Goal: Transaction & Acquisition: Purchase product/service

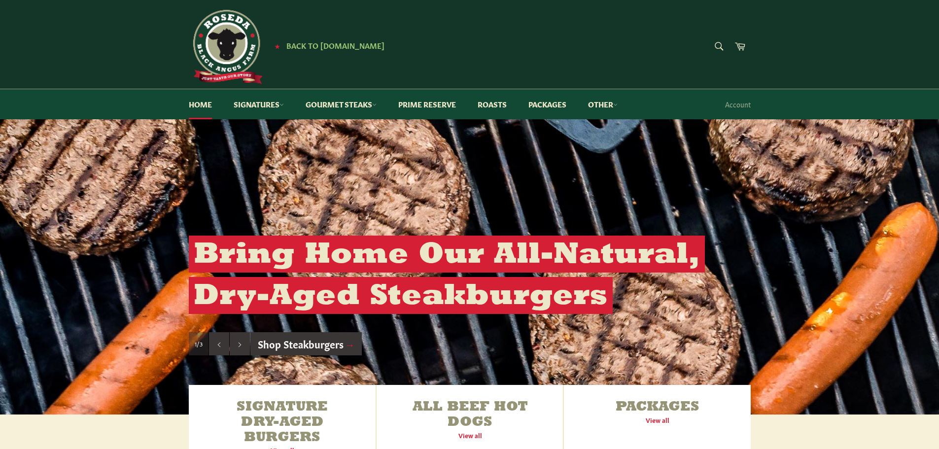
click at [718, 45] on form "Search Search" at bounding box center [718, 47] width 22 height 22
type input "tri tip"
click at [707, 36] on button "Search" at bounding box center [718, 46] width 22 height 21
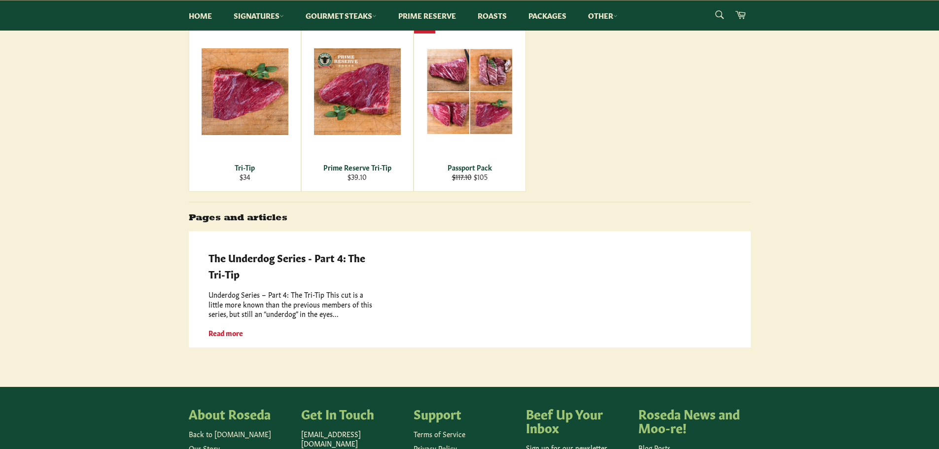
scroll to position [197, 0]
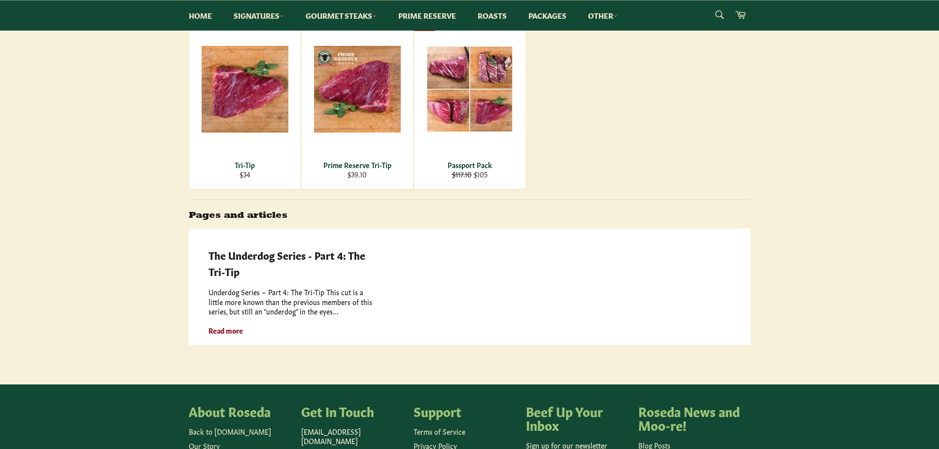
click at [219, 329] on strong "Read more" at bounding box center [225, 330] width 34 height 10
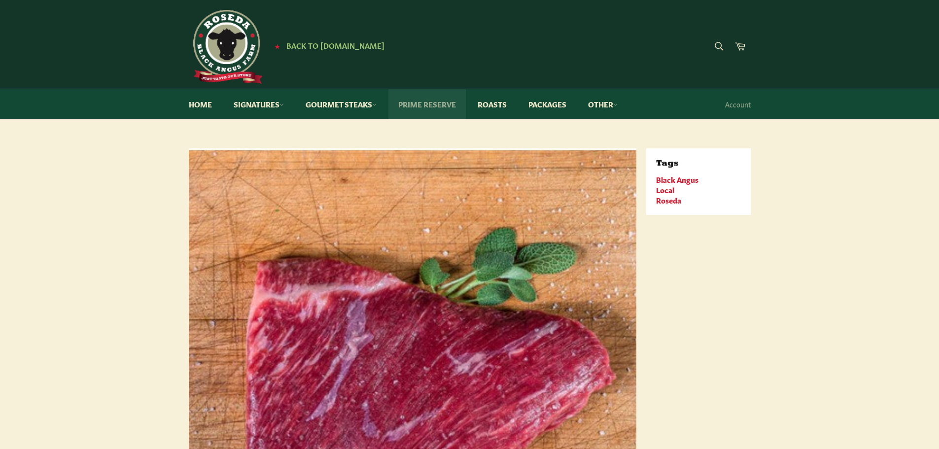
click at [418, 101] on link "Prime Reserve" at bounding box center [426, 104] width 77 height 30
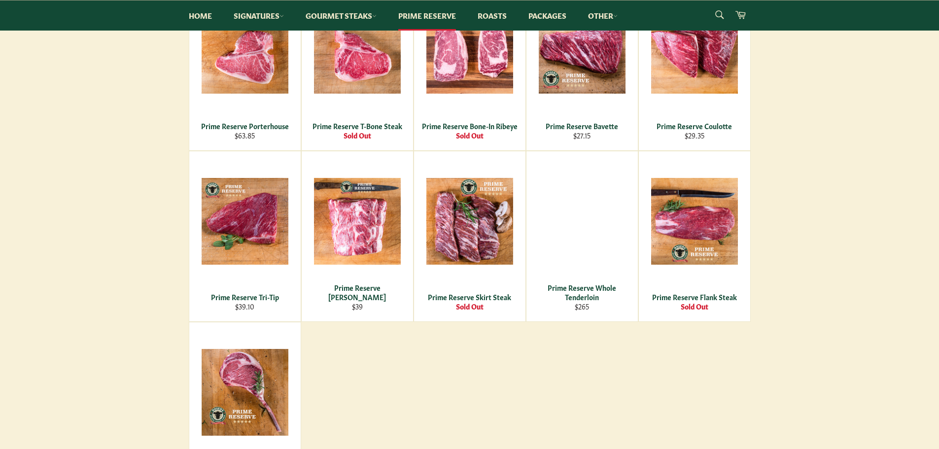
scroll to position [443, 0]
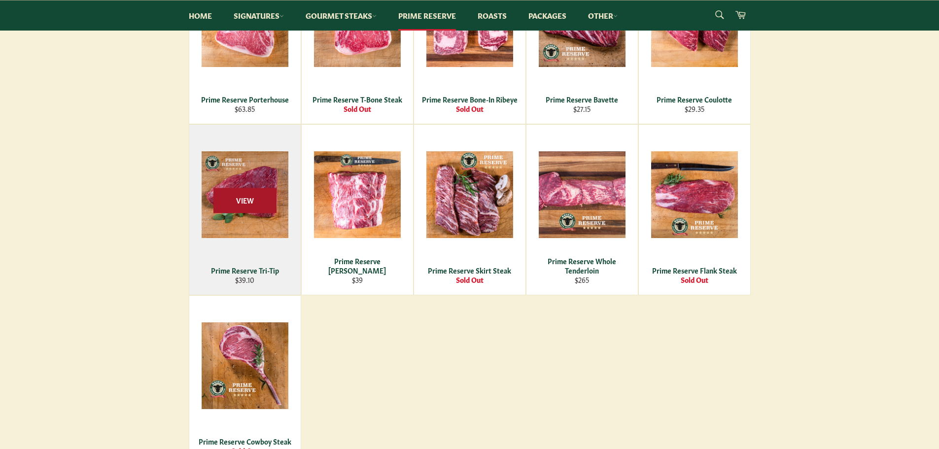
click at [249, 206] on span "View" at bounding box center [244, 200] width 63 height 25
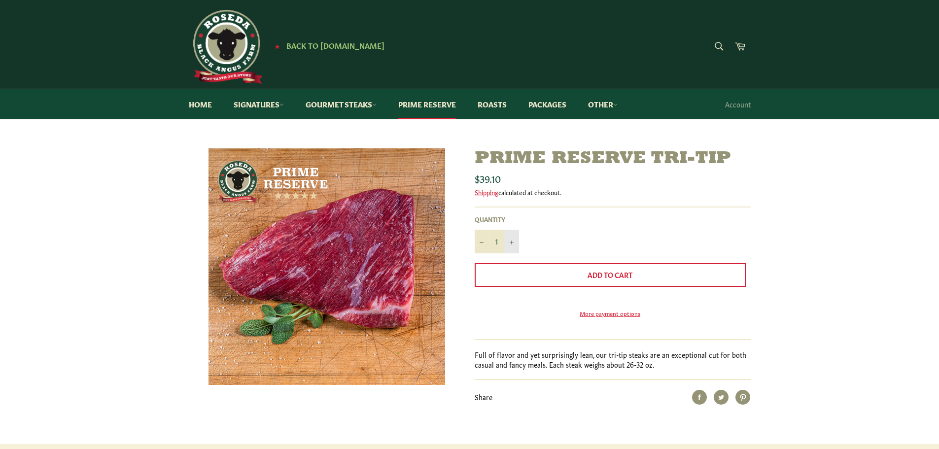
click at [511, 240] on icon "Increase item quantity by one" at bounding box center [512, 242] width 4 height 4
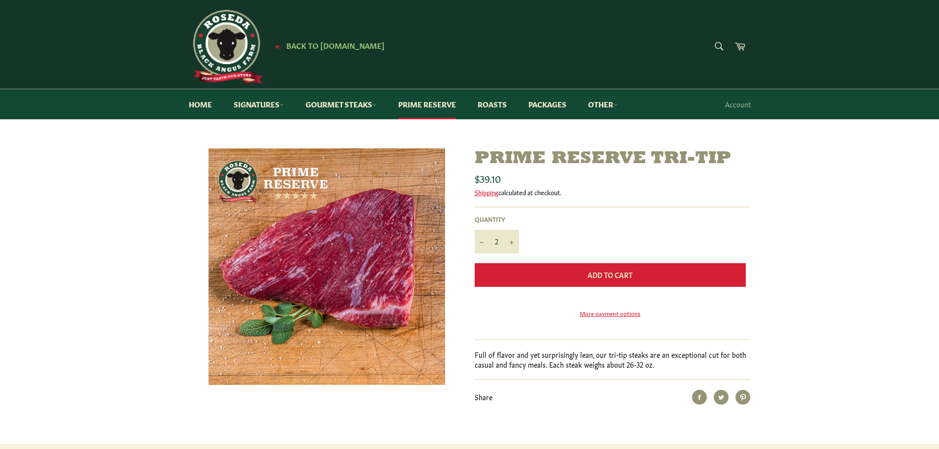
click at [585, 272] on button "Add to Cart" at bounding box center [610, 275] width 271 height 24
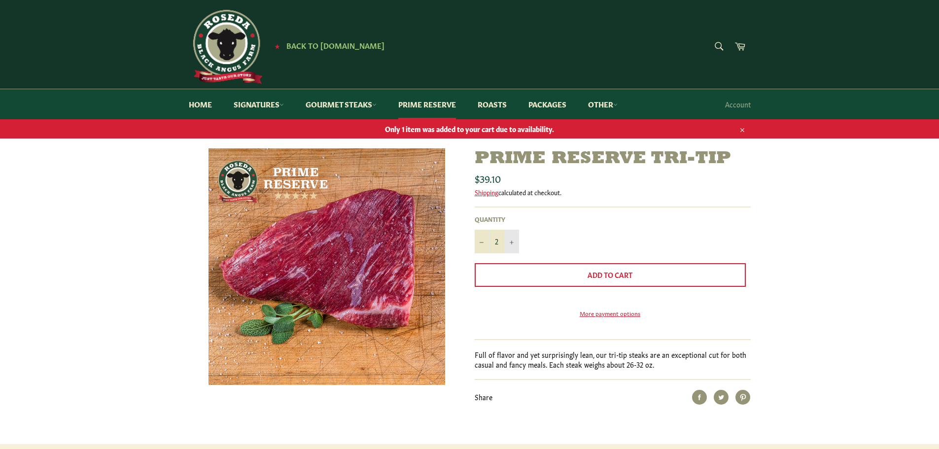
click at [512, 242] on icon "Increase item quantity by one" at bounding box center [512, 242] width 4 height 4
type input "3"
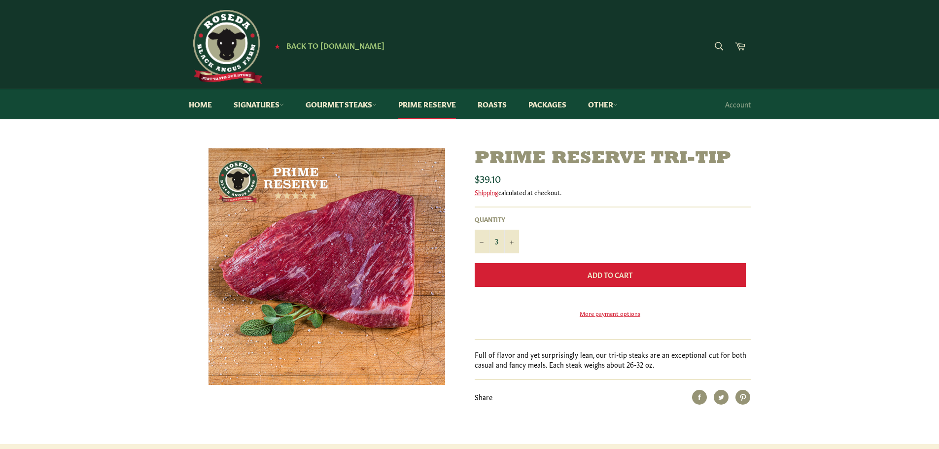
click at [595, 274] on span "Add to Cart" at bounding box center [609, 275] width 45 height 10
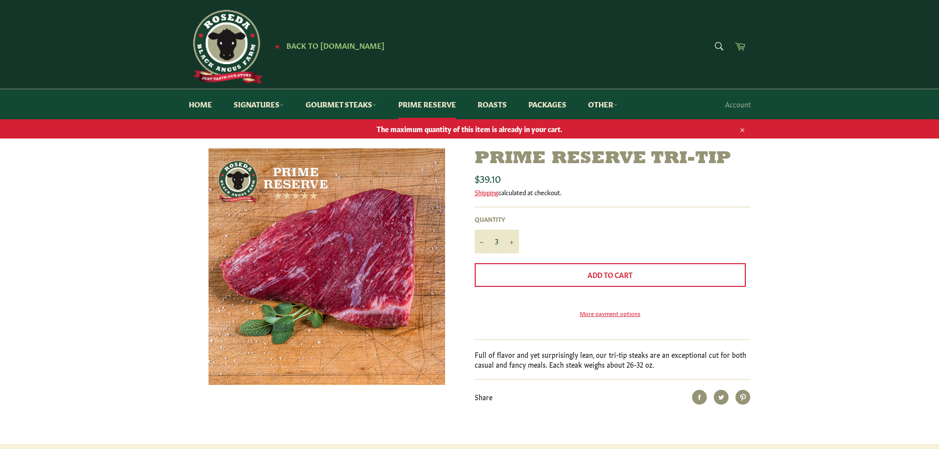
click at [738, 46] on icon at bounding box center [740, 46] width 10 height 8
